Goal: Find contact information: Find contact information

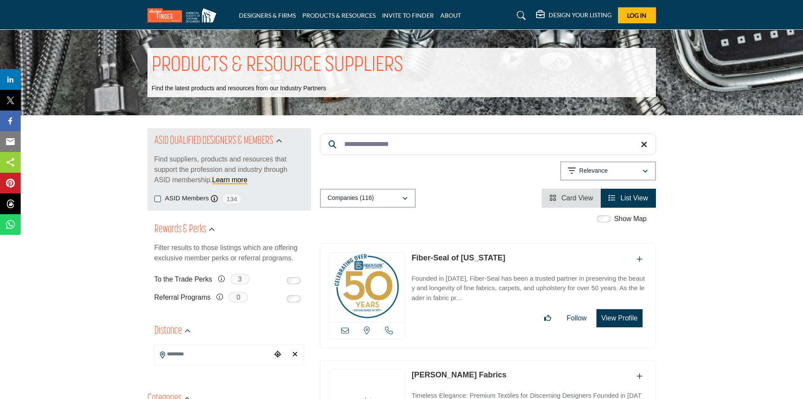
click at [175, 18] on img at bounding box center [184, 15] width 73 height 14
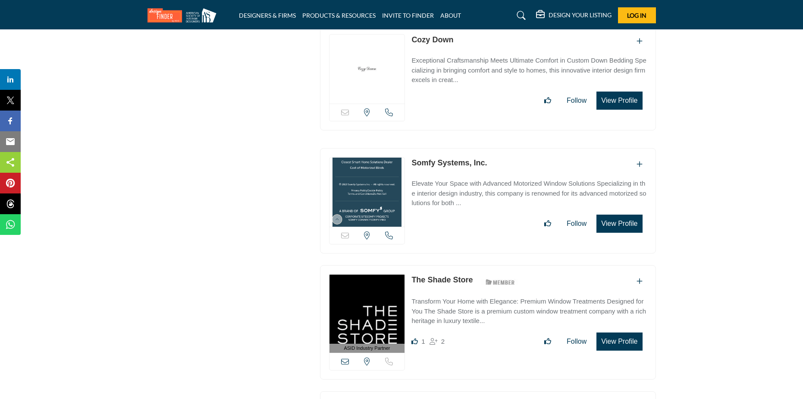
scroll to position [13922, 0]
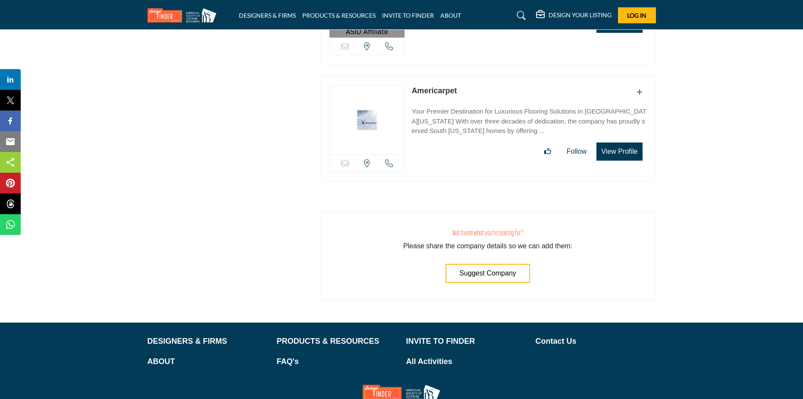
click at [420, 384] on img at bounding box center [402, 392] width 78 height 16
click at [565, 335] on p "Contact Us" at bounding box center [596, 341] width 120 height 12
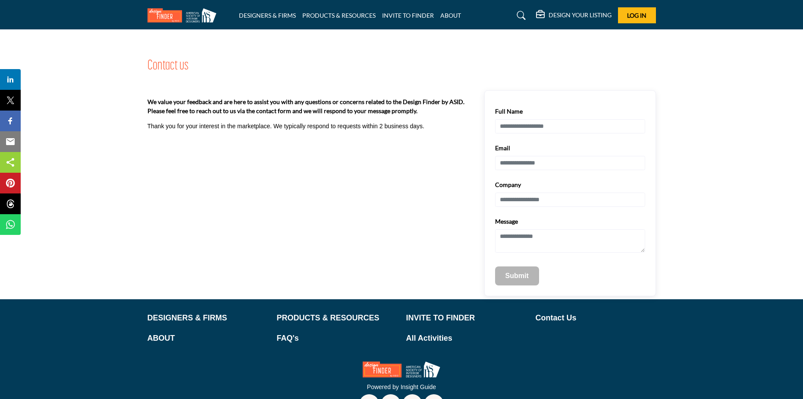
scroll to position [27, 0]
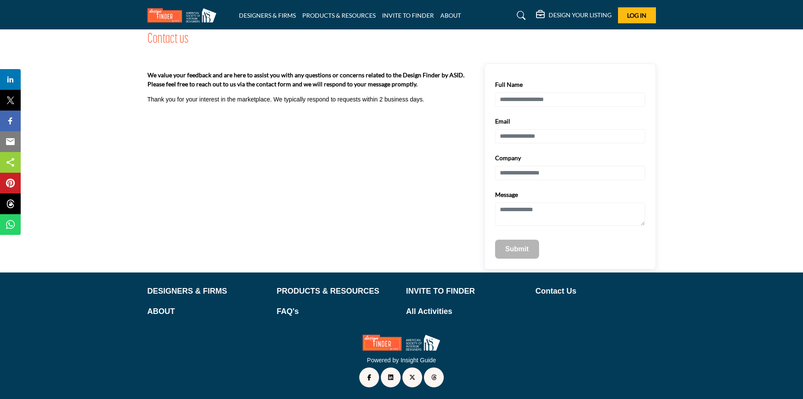
click at [188, 13] on img at bounding box center [184, 15] width 73 height 14
